Goal: Check status

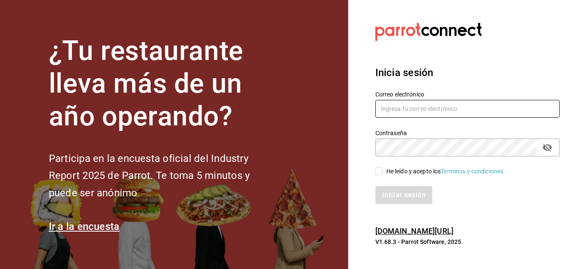
type input "mochomos.puebla@grupocosteno.com"
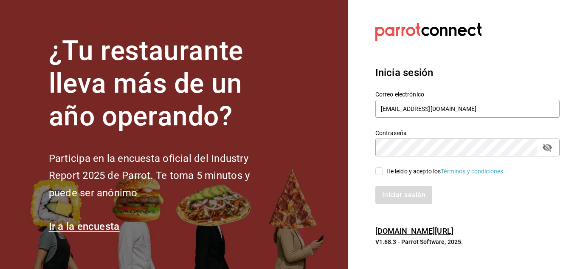
click at [383, 172] on span "He leído y acepto los Términos y condiciones." at bounding box center [444, 171] width 122 height 9
click at [383, 172] on input "He leído y acepto los Términos y condiciones." at bounding box center [379, 171] width 8 height 8
checkbox input "true"
drag, startPoint x: 398, startPoint y: 184, endPoint x: 404, endPoint y: 188, distance: 6.6
click at [399, 185] on div "Iniciar sesión" at bounding box center [462, 190] width 195 height 28
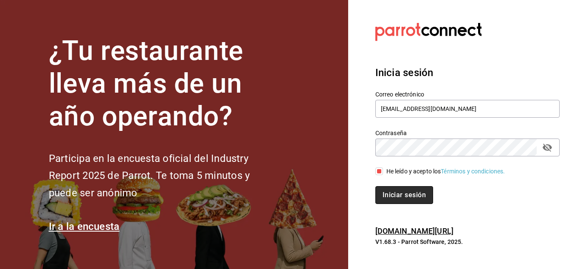
click at [406, 189] on button "Iniciar sesión" at bounding box center [404, 195] width 58 height 18
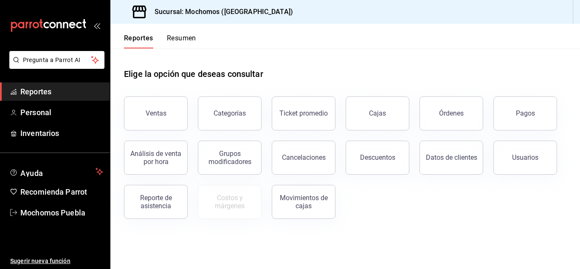
drag, startPoint x: 528, startPoint y: 102, endPoint x: 525, endPoint y: 108, distance: 6.3
click at [528, 102] on button "Pagos" at bounding box center [526, 113] width 64 height 34
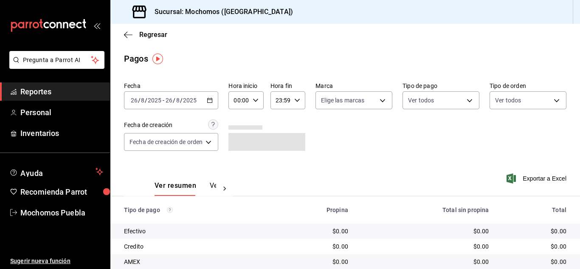
click at [212, 101] on icon "button" at bounding box center [210, 100] width 6 height 6
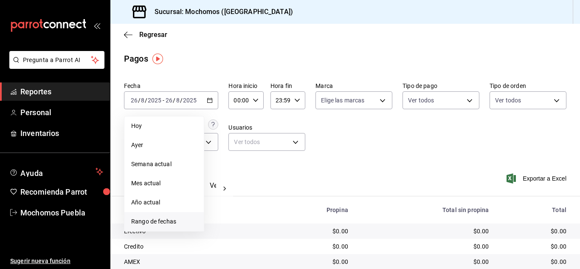
click at [163, 217] on li "Rango de fechas" at bounding box center [163, 221] width 79 height 19
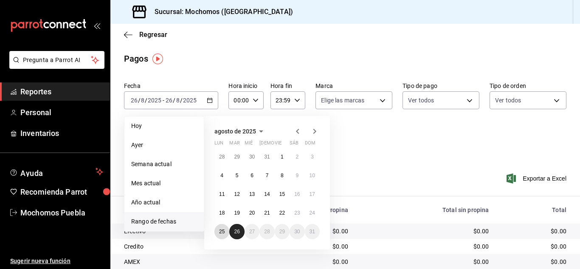
drag, startPoint x: 226, startPoint y: 229, endPoint x: 233, endPoint y: 229, distance: 6.8
click at [226, 230] on button "25" at bounding box center [222, 231] width 15 height 15
click at [236, 229] on abbr "26" at bounding box center [237, 232] width 6 height 6
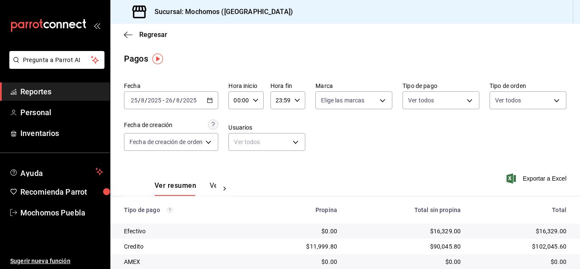
click at [370, 150] on div "Fecha [DATE] [DATE] - [DATE] [DATE] Hora inicio 00:00 Hora inicio Hora fin 23:5…" at bounding box center [345, 120] width 443 height 82
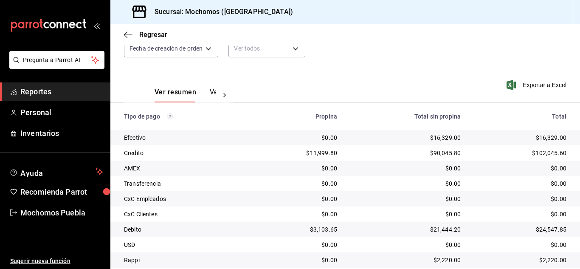
scroll to position [79, 0]
